Goal: Task Accomplishment & Management: Complete application form

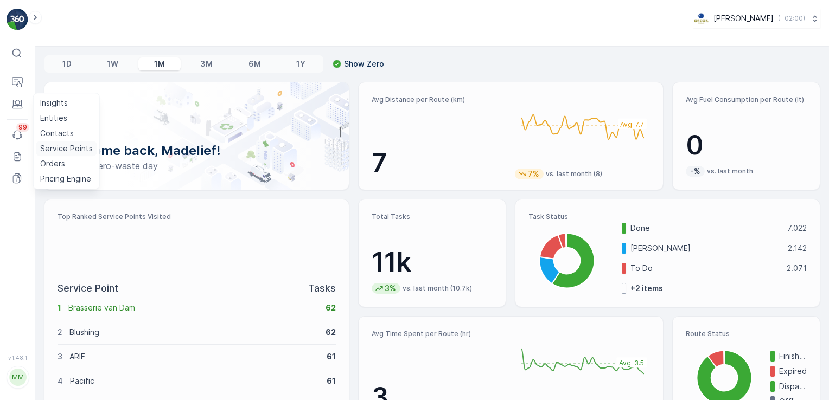
click at [47, 147] on p "Service Points" at bounding box center [66, 148] width 53 height 11
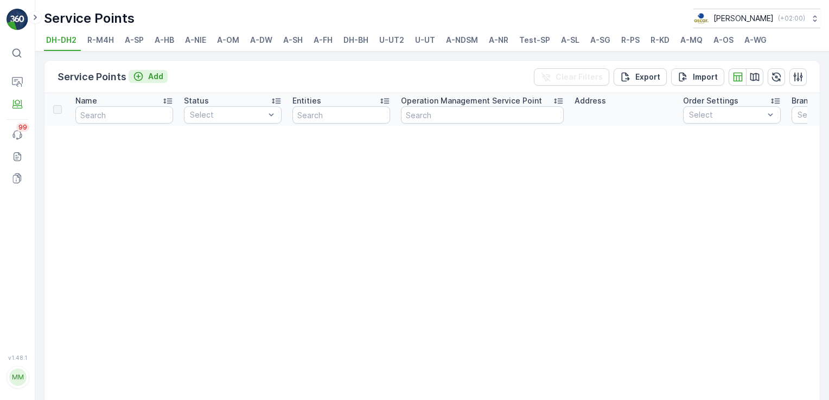
click at [148, 75] on p "Add" at bounding box center [155, 76] width 15 height 11
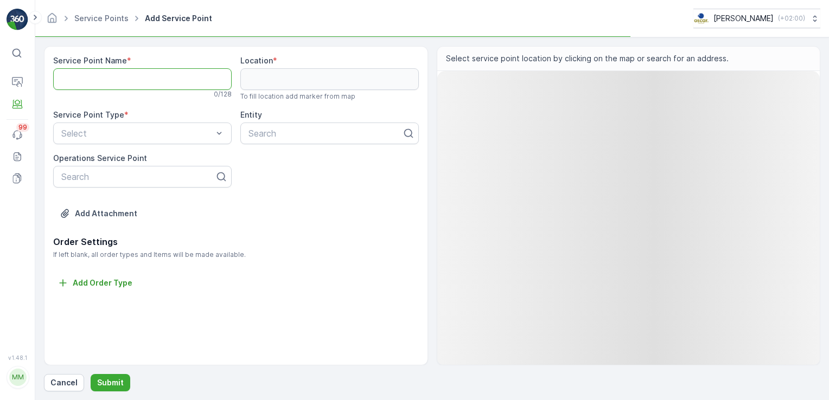
click at [161, 78] on Name "Service Point Name" at bounding box center [142, 79] width 179 height 22
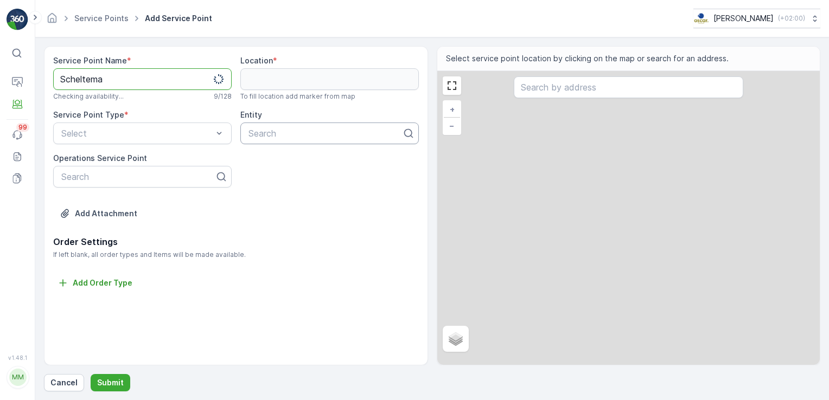
type Name "Scheltema"
click at [267, 137] on div at bounding box center [325, 134] width 156 height 10
type input "Scheltema"
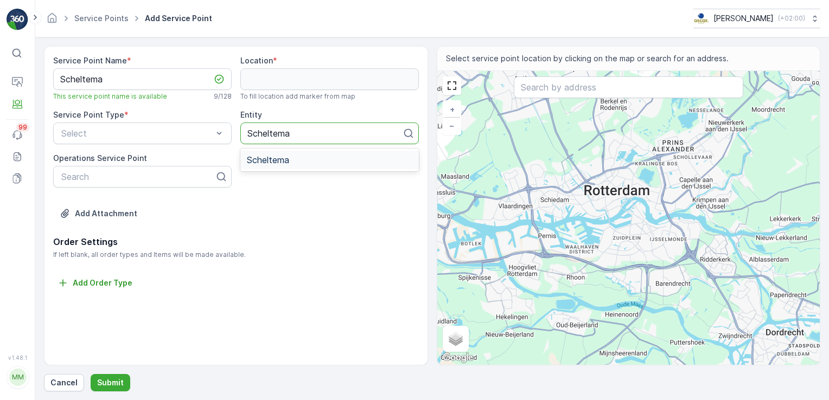
click at [298, 155] on div "Scheltema" at bounding box center [329, 160] width 165 height 10
click at [565, 93] on input "text" at bounding box center [629, 88] width 230 height 22
type input "Rokin 9"
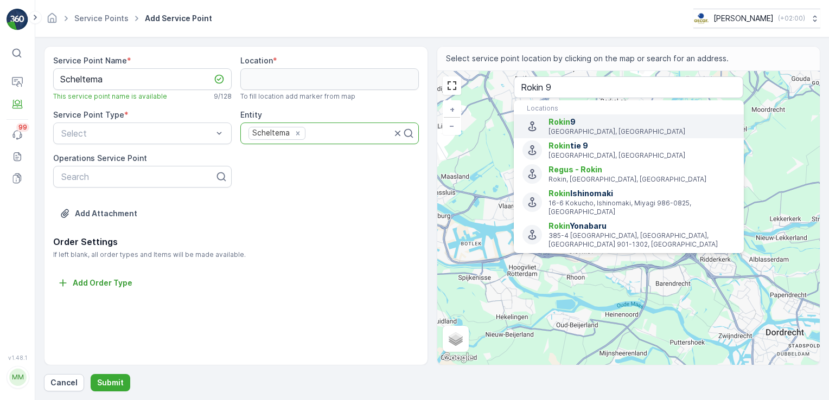
click at [568, 131] on p "[GEOGRAPHIC_DATA], [GEOGRAPHIC_DATA]" at bounding box center [642, 132] width 186 height 9
type input "52.3721459,4.8934411"
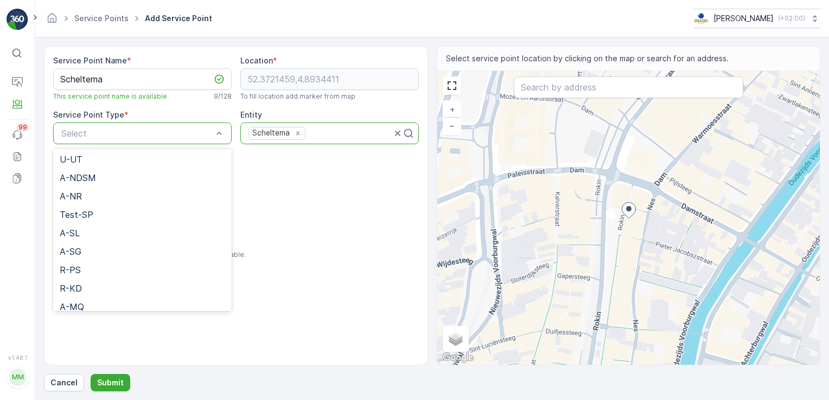
scroll to position [206, 0]
click at [114, 190] on div "A-NR" at bounding box center [142, 194] width 165 height 10
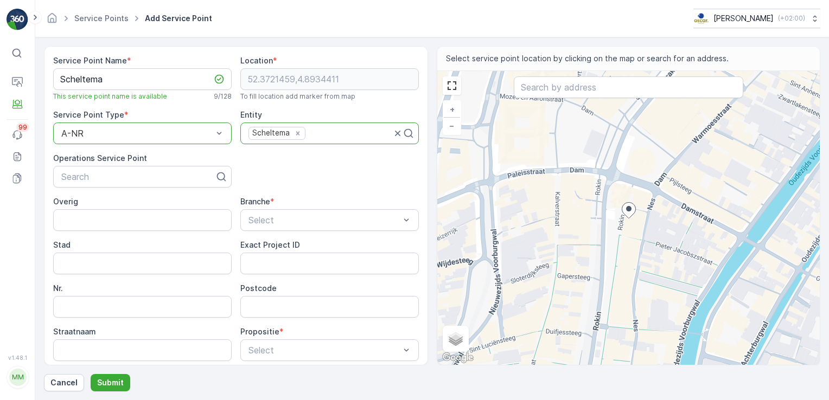
scroll to position [98, 0]
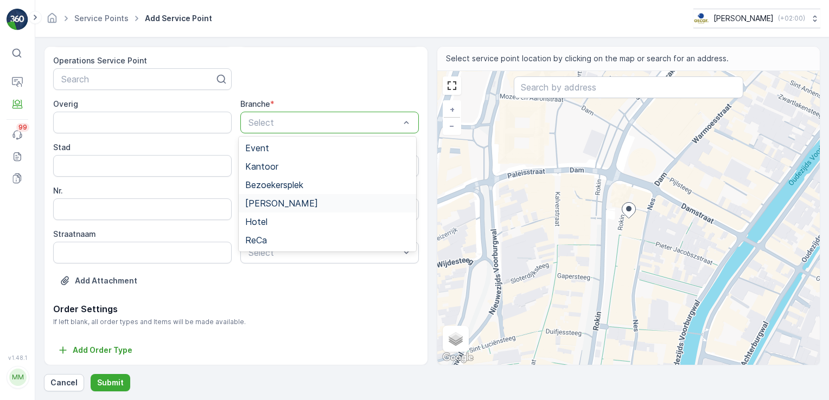
click at [278, 203] on div "[PERSON_NAME]" at bounding box center [327, 204] width 164 height 10
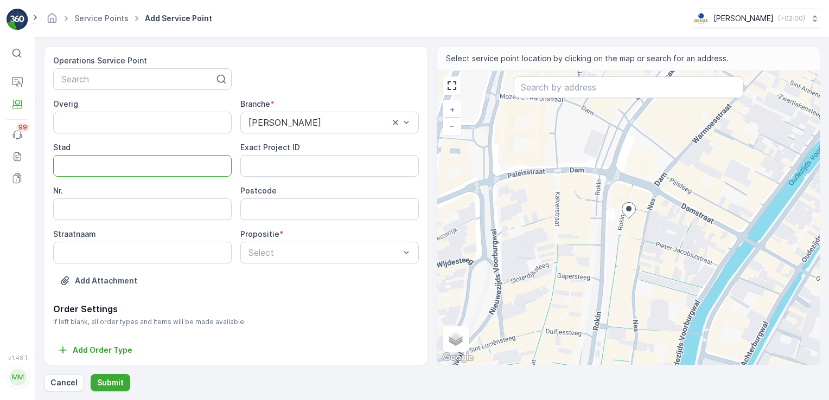
click at [145, 167] on input "Stad" at bounding box center [142, 166] width 179 height 22
type input "[GEOGRAPHIC_DATA]"
type input "9"
type input "1012KK"
type input "Rokin"
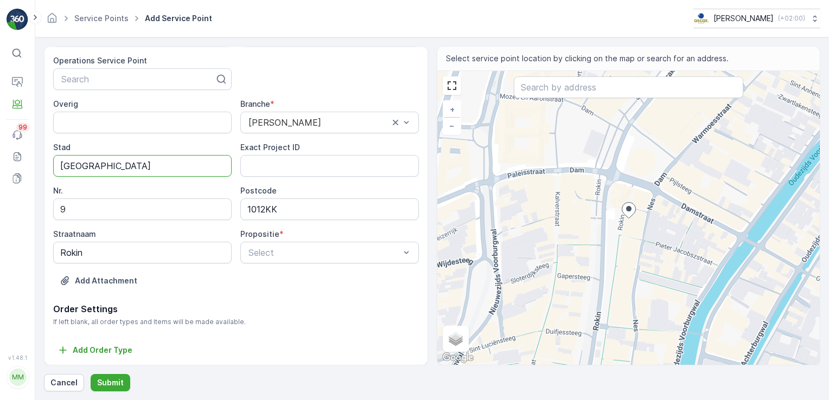
type input "Rokin 9"
drag, startPoint x: 273, startPoint y: 270, endPoint x: 277, endPoint y: 254, distance: 15.7
click at [277, 254] on div "Service Point Name * Scheltema This service point name is available 9 / 128 Loc…" at bounding box center [236, 130] width 366 height 345
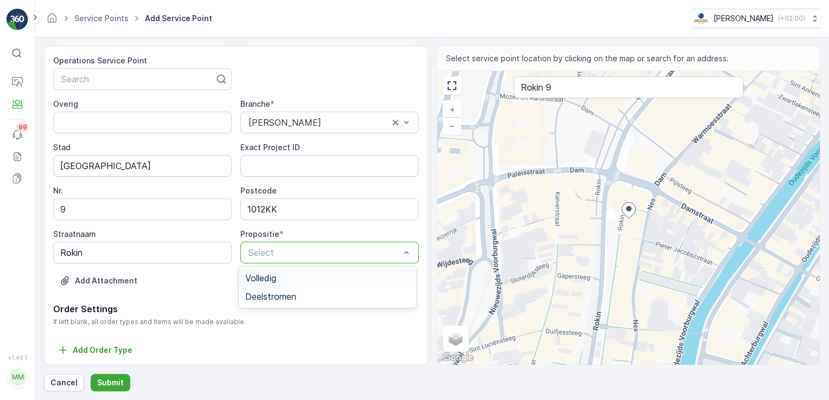
click at [277, 254] on div at bounding box center [324, 253] width 154 height 10
click at [276, 278] on span "Volledig" at bounding box center [260, 278] width 31 height 10
click at [112, 384] on p "Submit" at bounding box center [110, 383] width 27 height 11
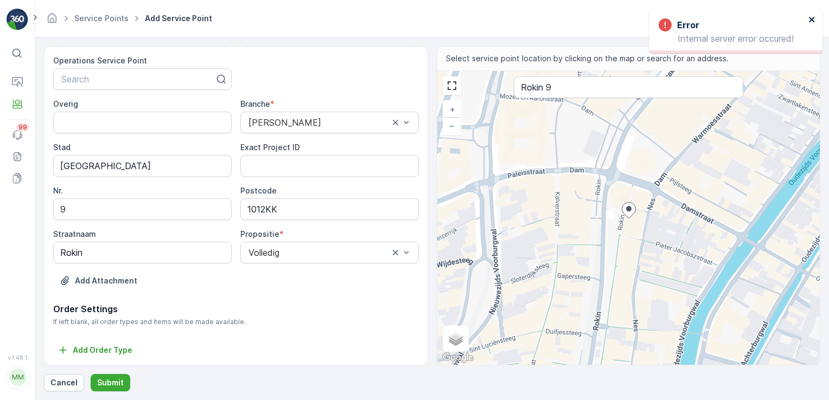
click at [815, 18] on icon "close" at bounding box center [812, 19] width 8 height 9
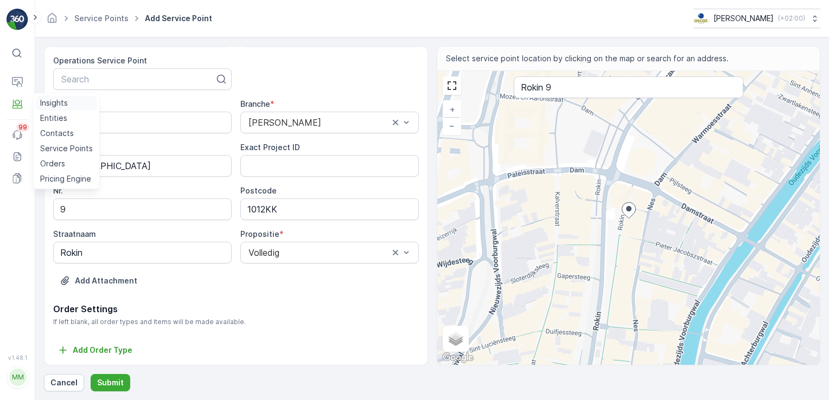
click at [65, 102] on p "Insights" at bounding box center [54, 103] width 28 height 11
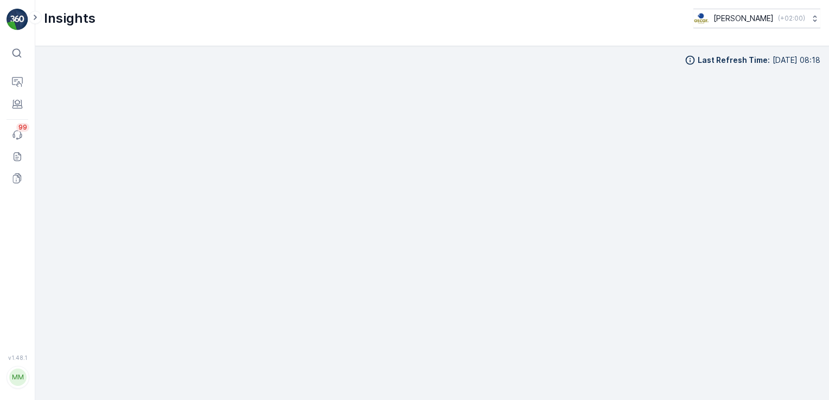
click at [17, 53] on icon at bounding box center [16, 53] width 11 height 11
